Goal: Navigation & Orientation: Find specific page/section

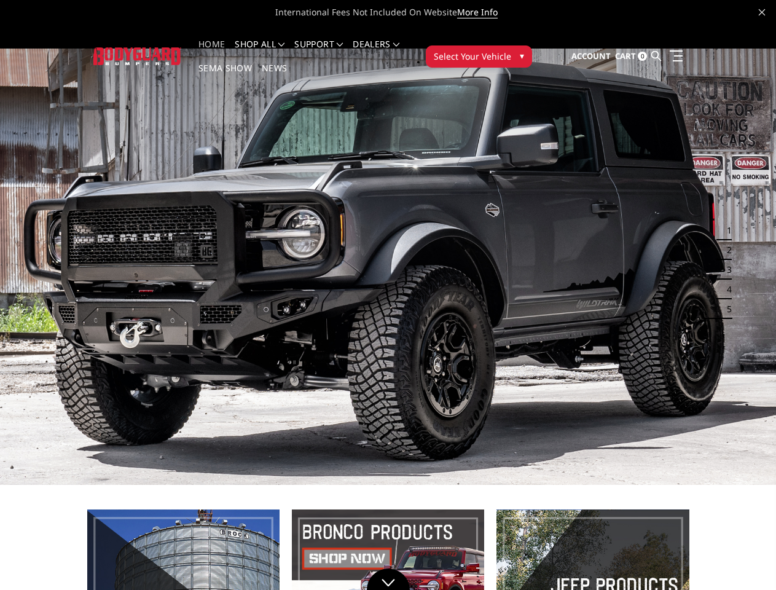
click at [331, 44] on li "Support FAQ Install Instructions Shipping Warranty Terms & Conditions Cancellat…" at bounding box center [319, 52] width 58 height 24
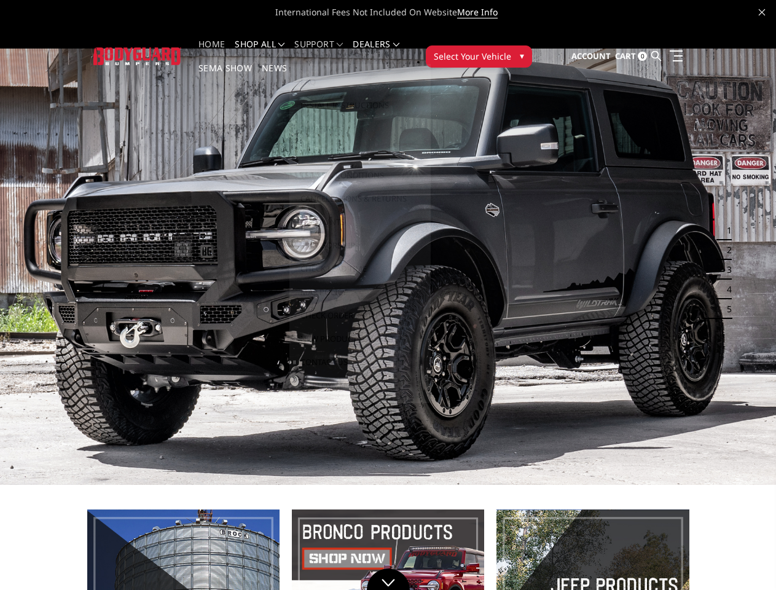
click at [331, 52] on li "Support FAQ Install Instructions Shipping Warranty Terms & Conditions Cancellat…" at bounding box center [319, 52] width 58 height 24
click at [512, 50] on span "Select Your Vehicle" at bounding box center [472, 56] width 77 height 13
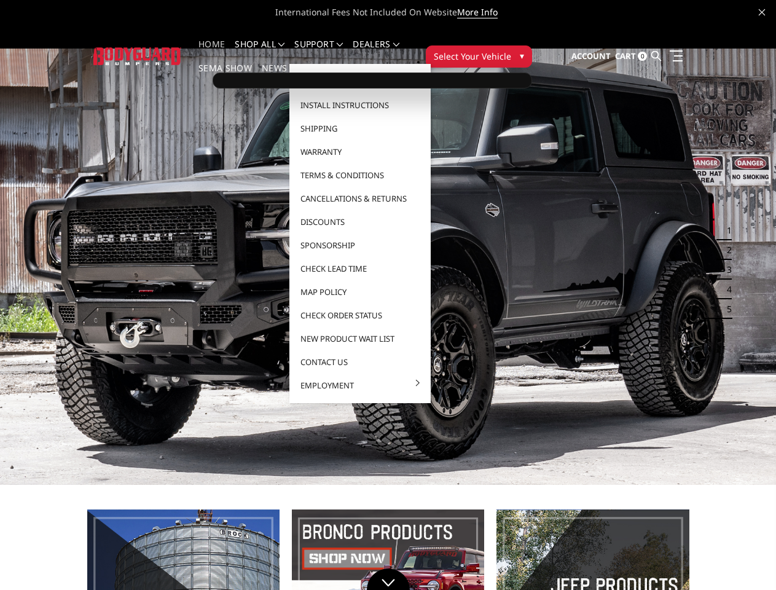
click at [512, 50] on span "Select Your Vehicle" at bounding box center [472, 56] width 77 height 13
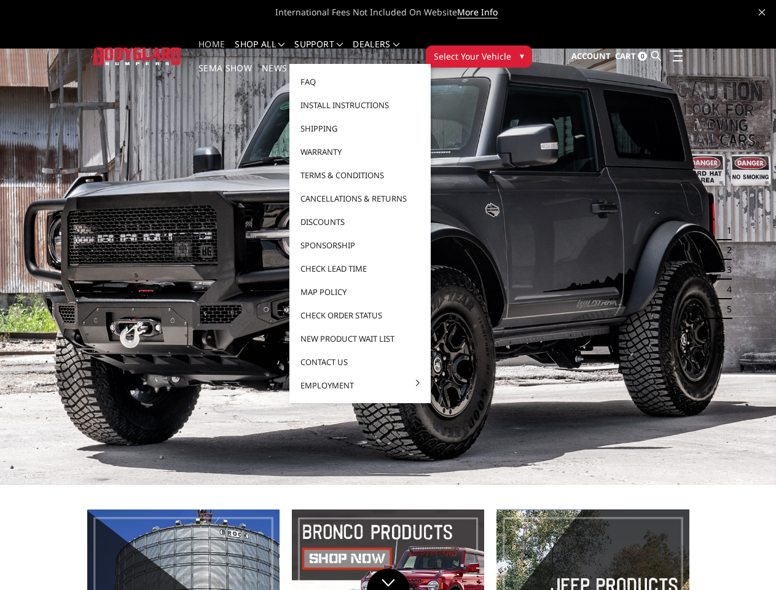
click at [722, 221] on button "1" at bounding box center [726, 231] width 12 height 20
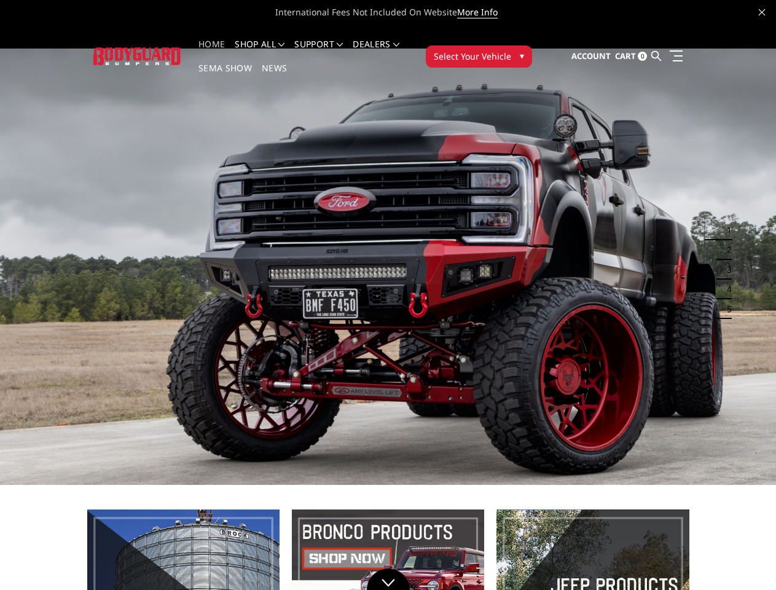
click at [726, 221] on button "1" at bounding box center [726, 231] width 12 height 20
click at [722, 240] on button "2" at bounding box center [726, 250] width 12 height 20
click at [726, 240] on button "2" at bounding box center [726, 250] width 12 height 20
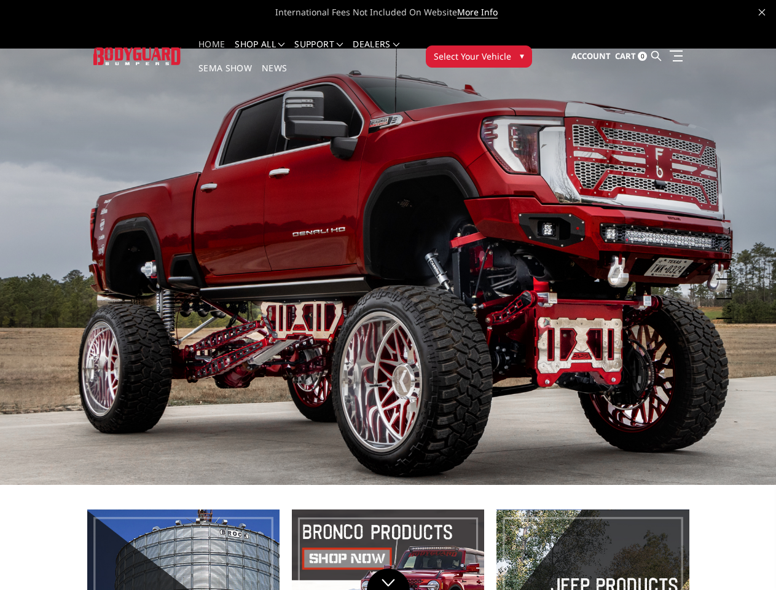
click at [722, 260] on button "3" at bounding box center [726, 270] width 12 height 20
click at [726, 260] on button "3" at bounding box center [726, 270] width 12 height 20
